Goal: Go to known website: Go to known website

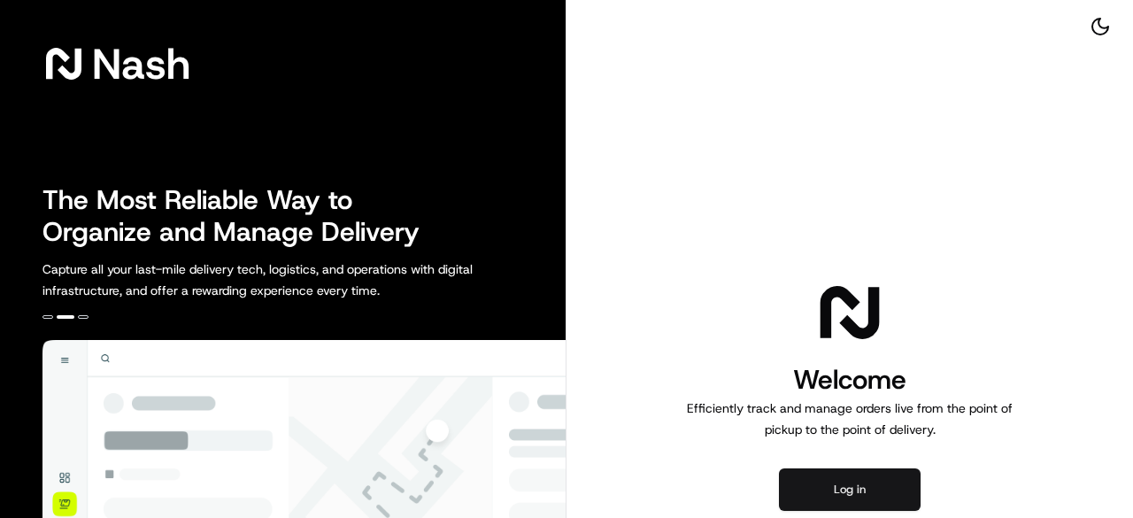
click at [831, 484] on button "Log in" at bounding box center [850, 489] width 142 height 42
